Goal: Task Accomplishment & Management: Complete application form

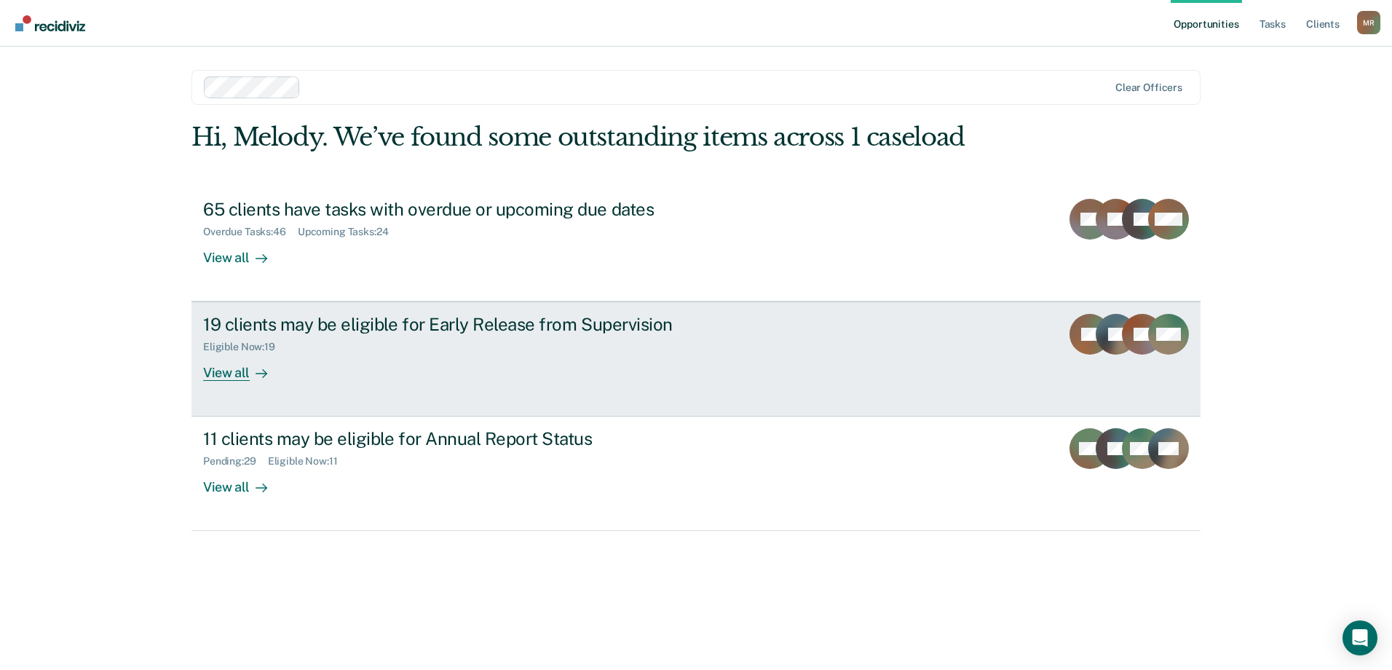
click at [239, 371] on div "View all" at bounding box center [244, 367] width 82 height 28
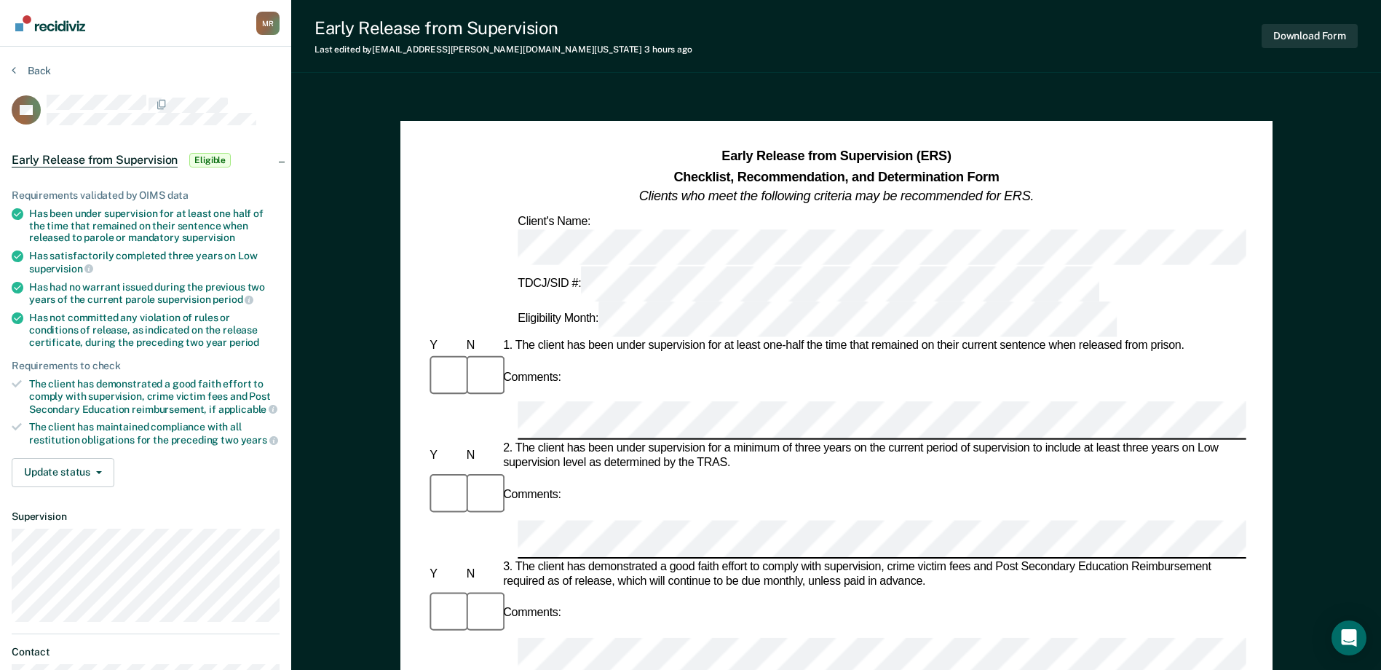
click at [576, 222] on div "Client's Name:" at bounding box center [1128, 239] width 1226 height 50
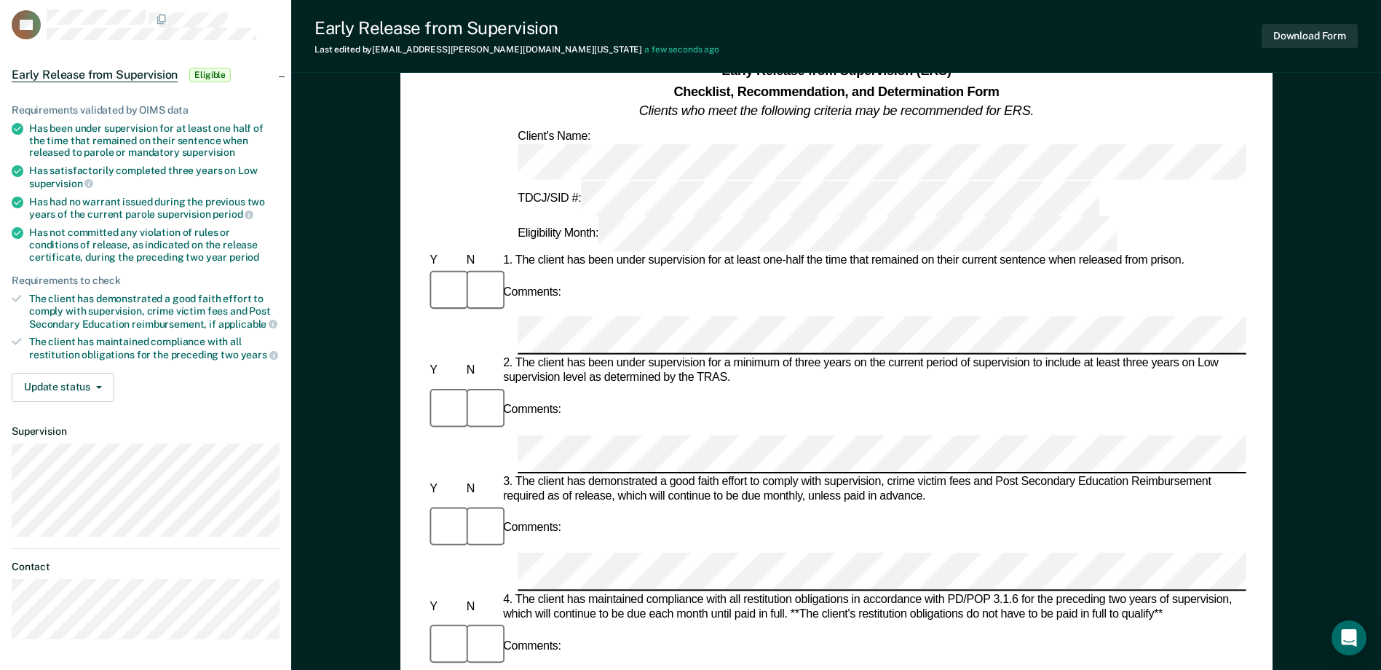
scroll to position [146, 0]
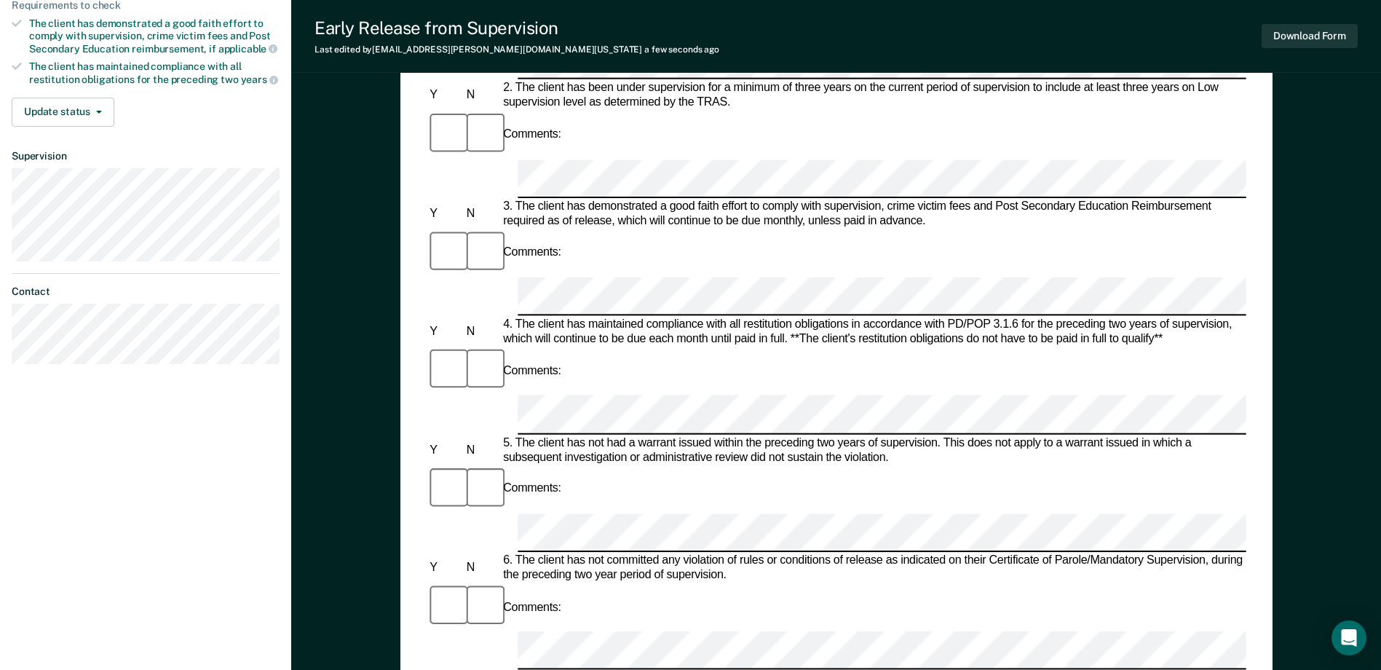
scroll to position [364, 0]
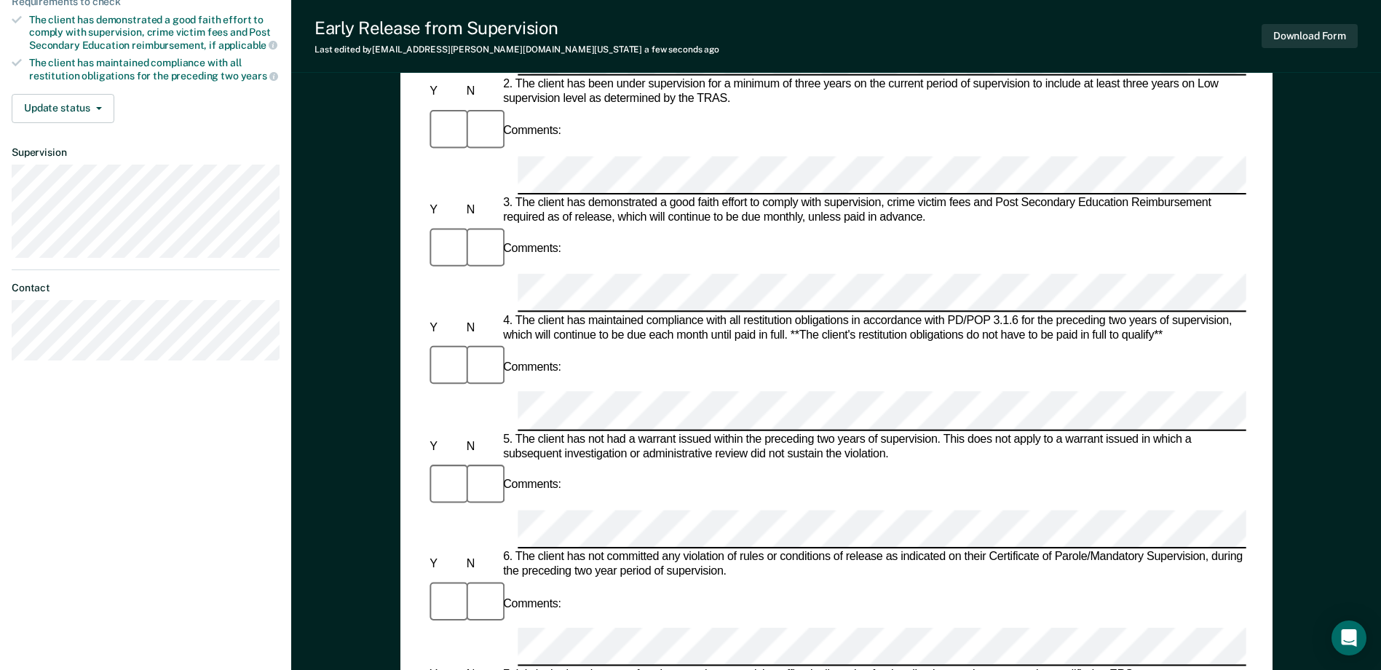
click at [507, 627] on div at bounding box center [835, 646] width 819 height 39
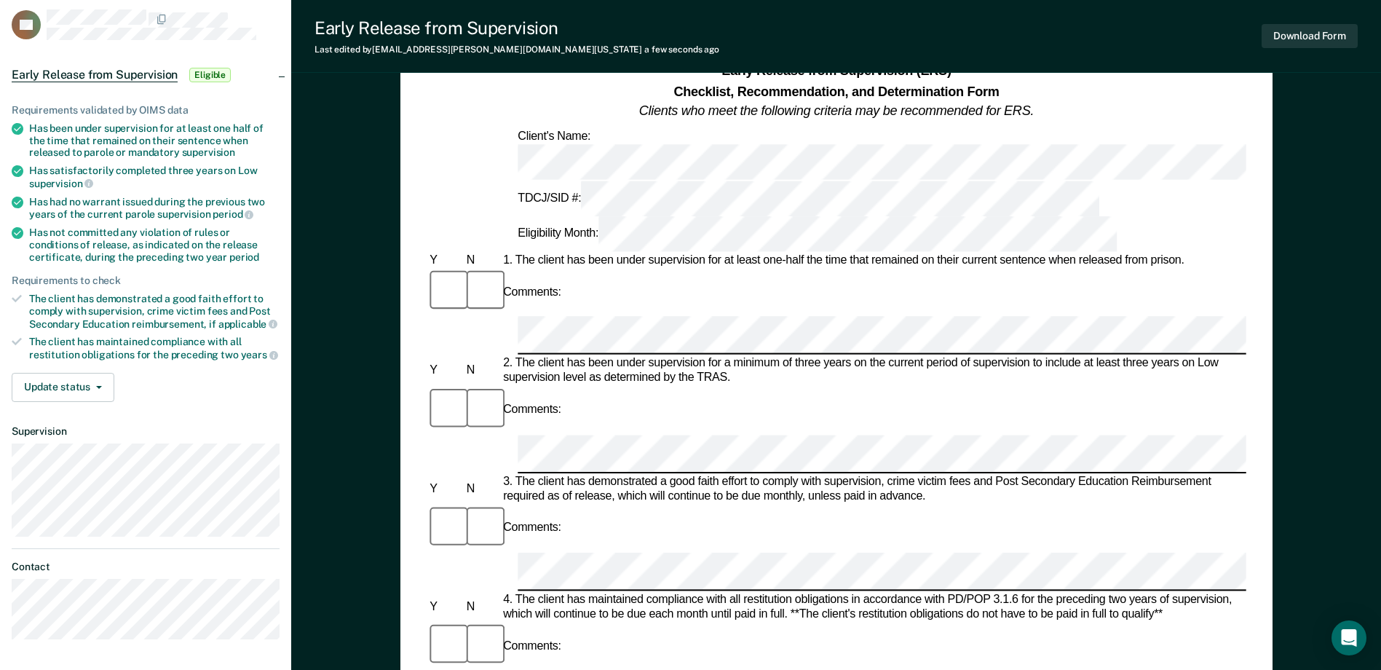
scroll to position [0, 0]
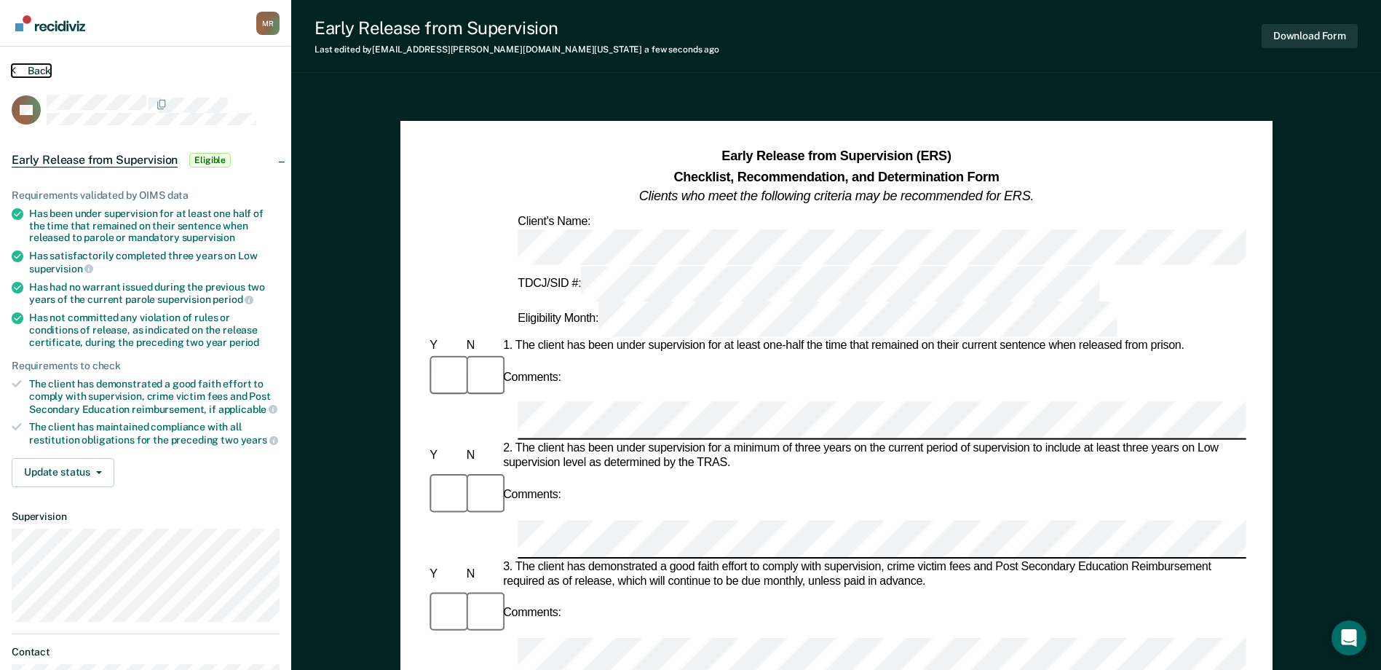
click at [22, 70] on button "Back" at bounding box center [31, 70] width 39 height 13
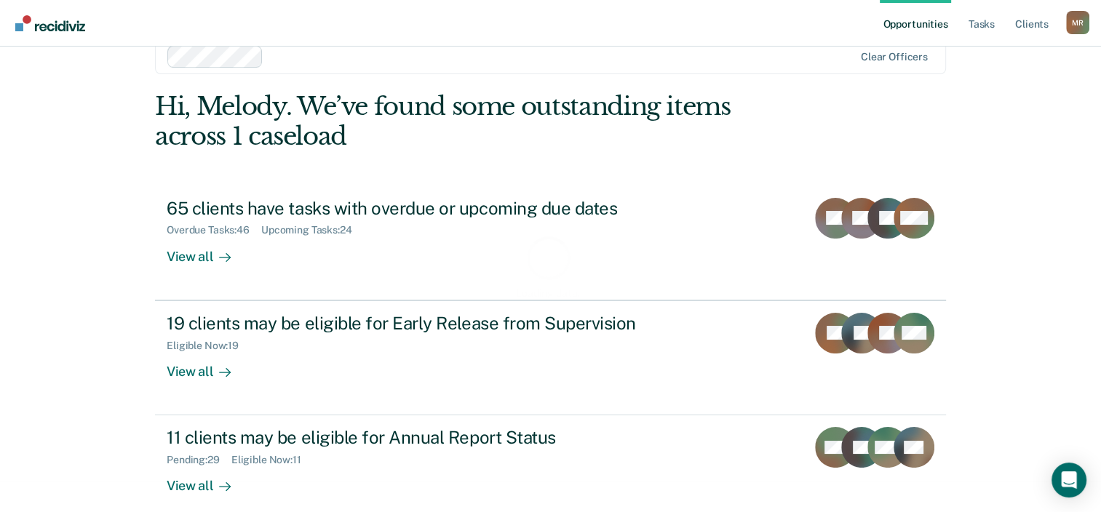
scroll to position [47, 0]
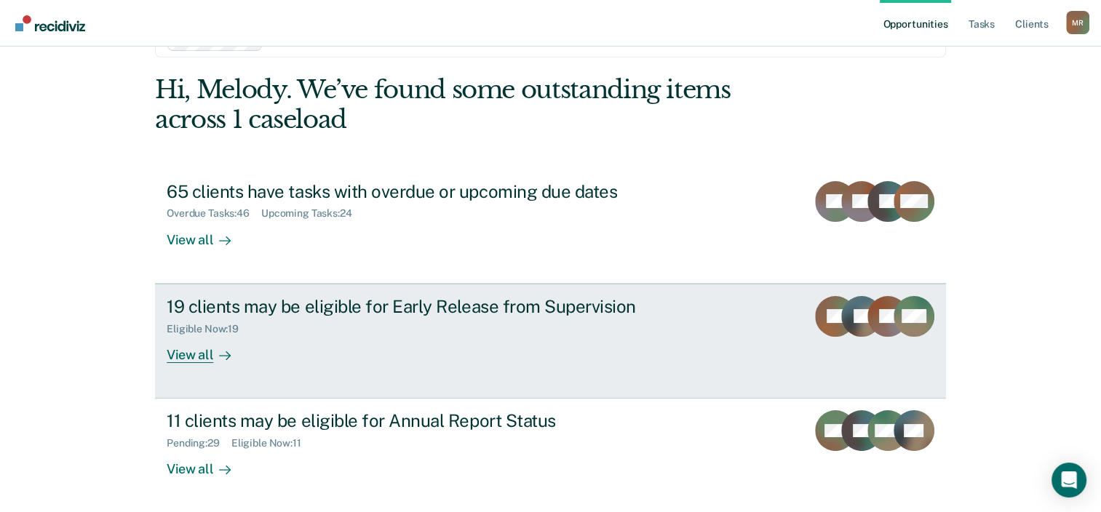
click at [196, 360] on div "View all" at bounding box center [208, 349] width 82 height 28
